Goal: Use online tool/utility: Use online tool/utility

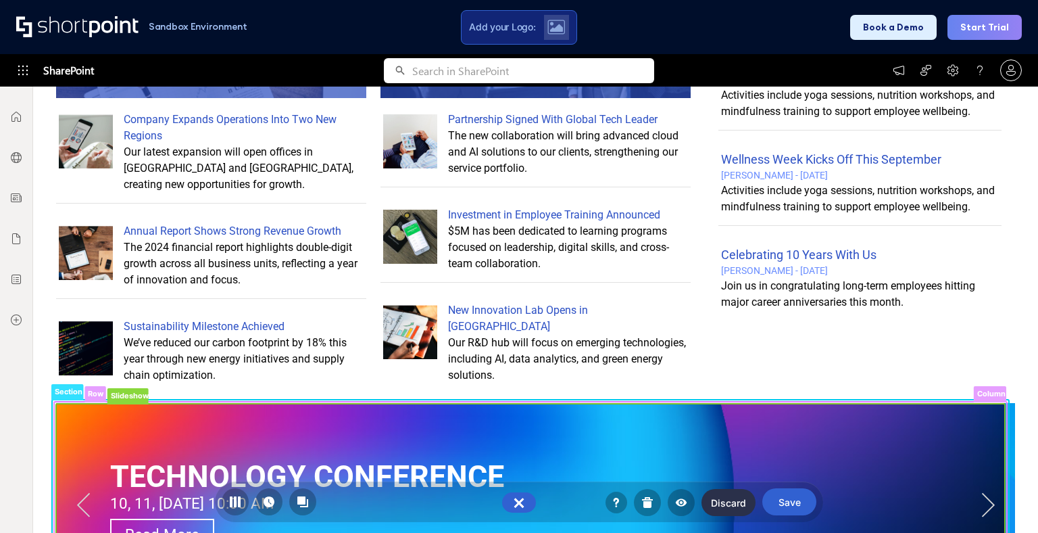
scroll to position [890, 0]
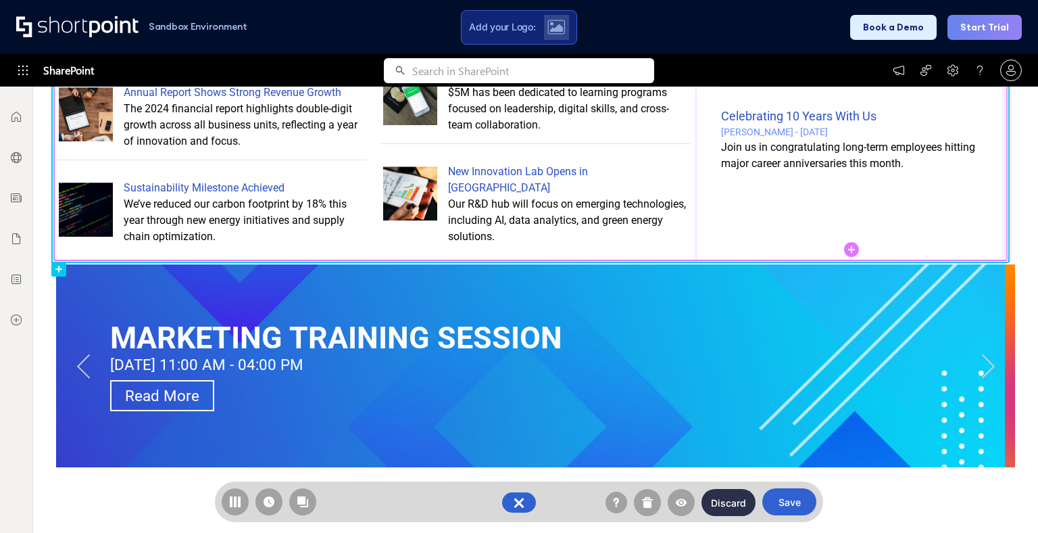
click at [1007, 232] on line at bounding box center [1007, 5] width 0 height 510
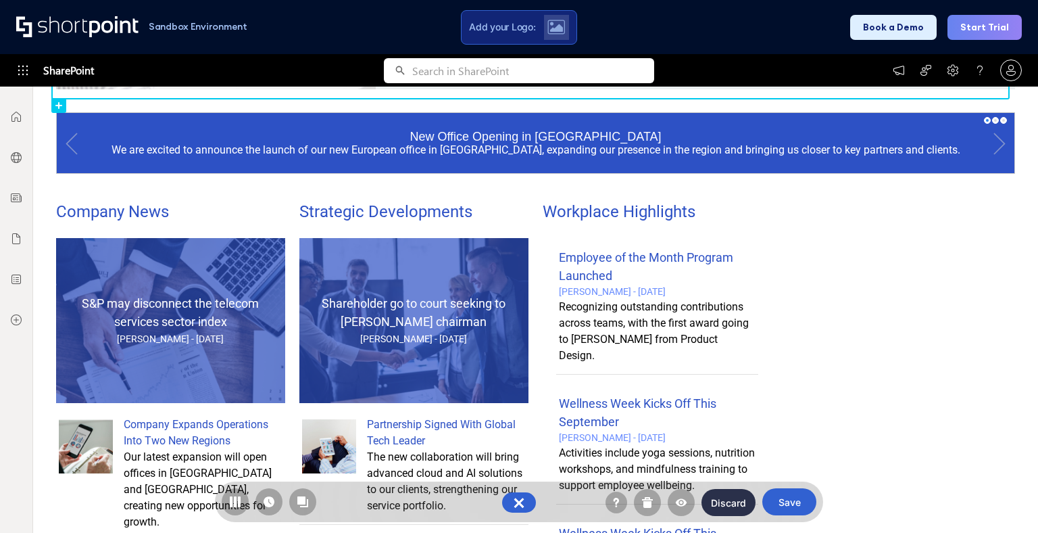
scroll to position [112, 0]
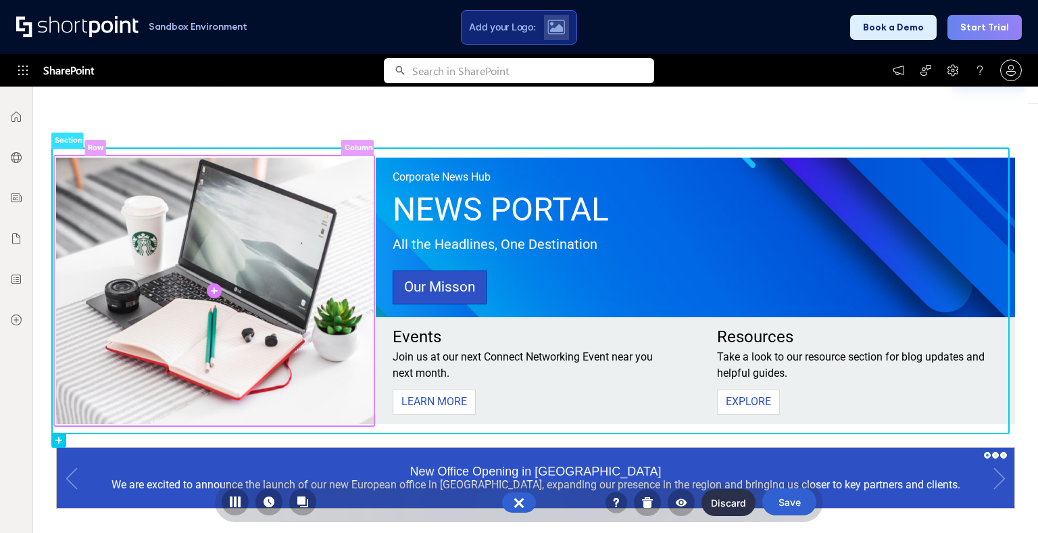
drag, startPoint x: 162, startPoint y: 146, endPoint x: 170, endPoint y: 160, distance: 16.0
click at [187, 185] on rect at bounding box center [214, 290] width 320 height 270
click at [335, 160] on rect at bounding box center [214, 290] width 320 height 270
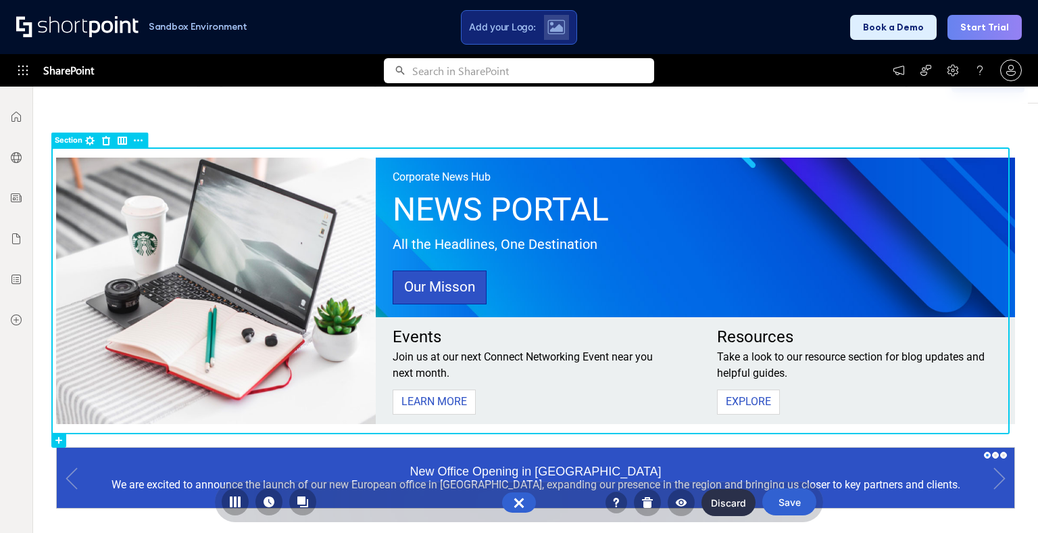
click at [73, 139] on rect at bounding box center [67, 140] width 32 height 16
click at [141, 140] on rect at bounding box center [138, 140] width 16 height 16
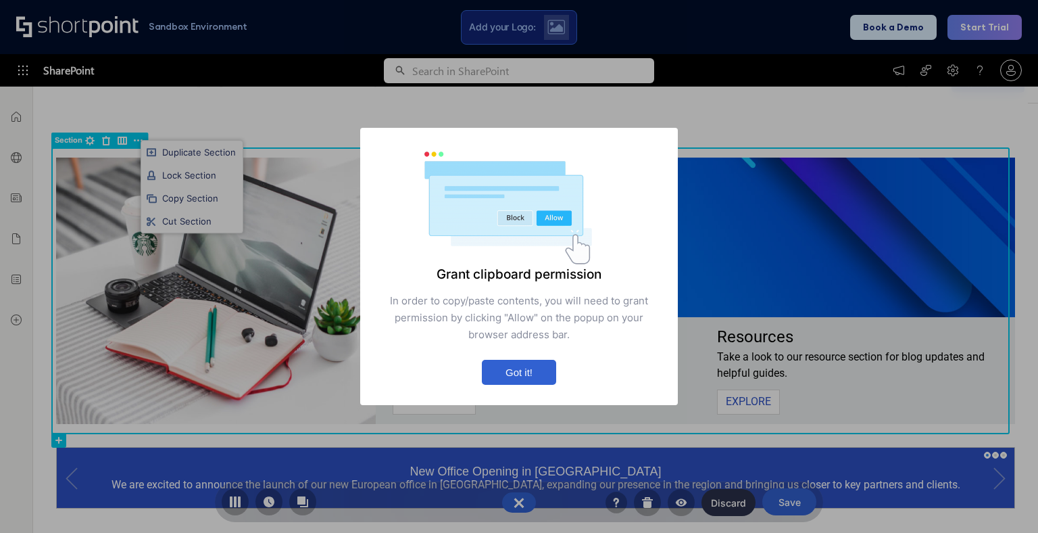
click at [529, 374] on button "Got it!" at bounding box center [519, 372] width 74 height 25
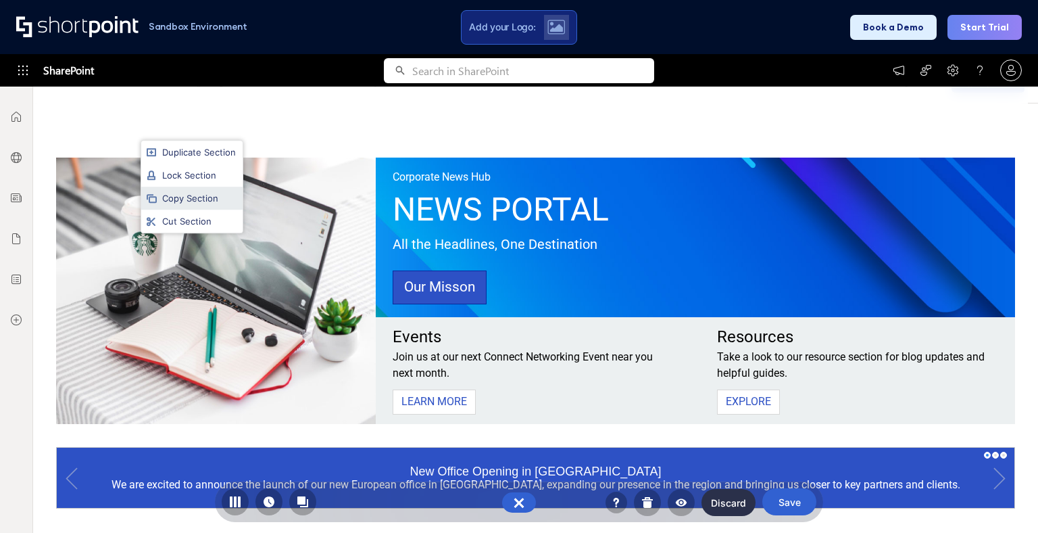
click at [203, 199] on li "Copy Section" at bounding box center [191, 198] width 101 height 23
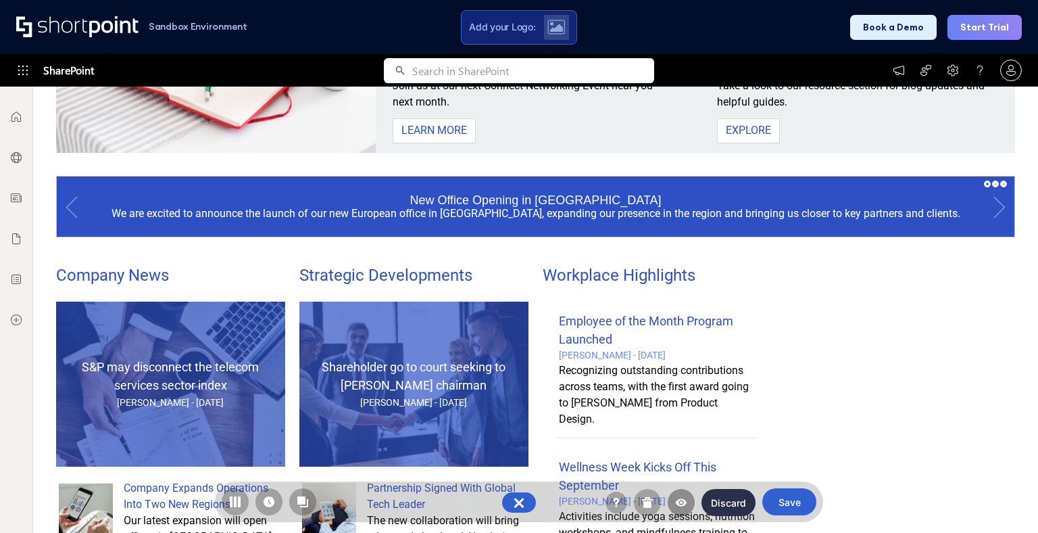
scroll to position [506, 0]
